Goal: Task Accomplishment & Management: Manage account settings

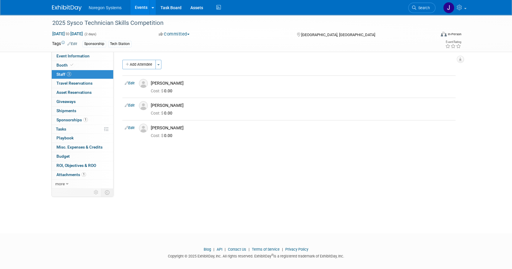
click at [64, 11] on img at bounding box center [67, 8] width 30 height 6
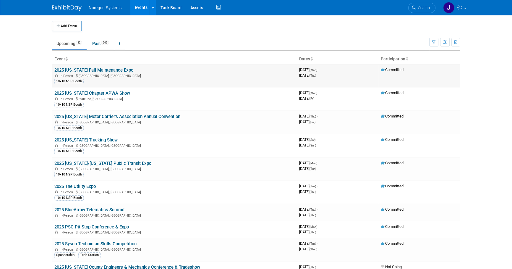
click at [99, 68] on link "2025 [US_STATE] Fall Maintenance Expo" at bounding box center [93, 69] width 79 height 5
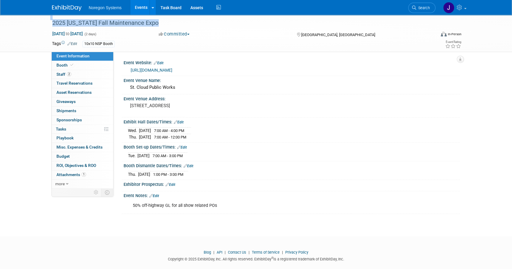
drag, startPoint x: 164, startPoint y: 23, endPoint x: 33, endPoint y: 22, distance: 131.6
click at [33, 22] on div "2025 Minnesota Fall Maintenance Expo Oct 1, 2025 to Oct 2, 2025 (2 days) Oct 1,…" at bounding box center [256, 33] width 512 height 37
click at [169, 23] on div "2025 [US_STATE] Fall Maintenance Expo" at bounding box center [238, 23] width 376 height 11
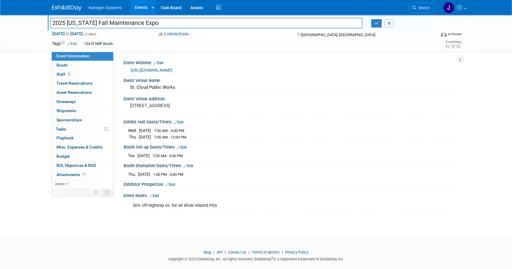
drag, startPoint x: 178, startPoint y: 24, endPoint x: 45, endPoint y: 25, distance: 133.1
click at [45, 25] on div "2025 Minnesota Fall Maintenance Expo 2025 Minnesota Fall Maintenance Expo X Oct…" at bounding box center [256, 33] width 512 height 37
click at [378, 23] on icon "button" at bounding box center [377, 23] width 4 height 4
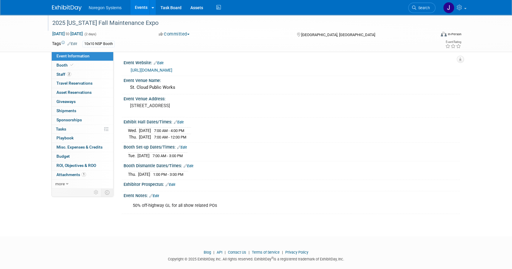
click at [72, 9] on img at bounding box center [67, 8] width 30 height 6
